Goal: Check status

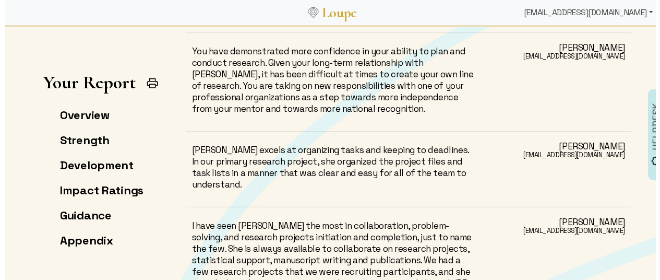
scroll to position [6928, 0]
